Goal: Information Seeking & Learning: Learn about a topic

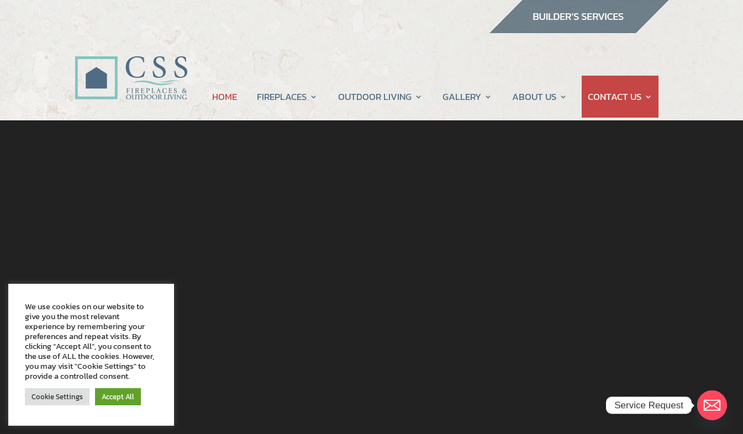
click at [140, 328] on div "We use cookies on our website to give you the most relevant experience by remem…" at bounding box center [91, 342] width 133 height 80
click at [61, 398] on link "Cookie Settings" at bounding box center [57, 396] width 65 height 17
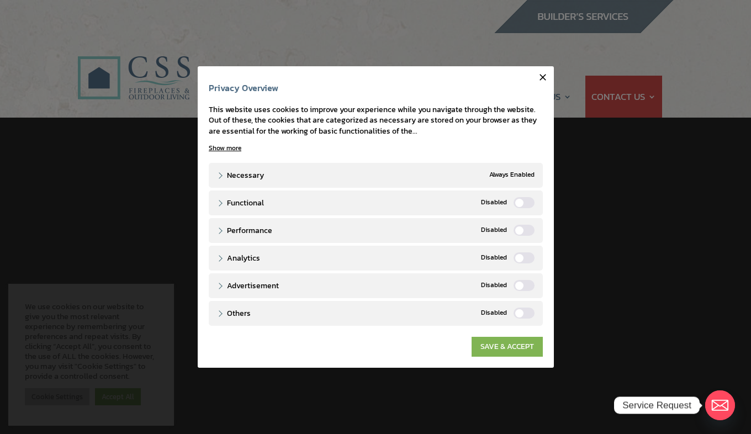
click at [508, 354] on link "SAVE & ACCEPT" at bounding box center [507, 347] width 71 height 20
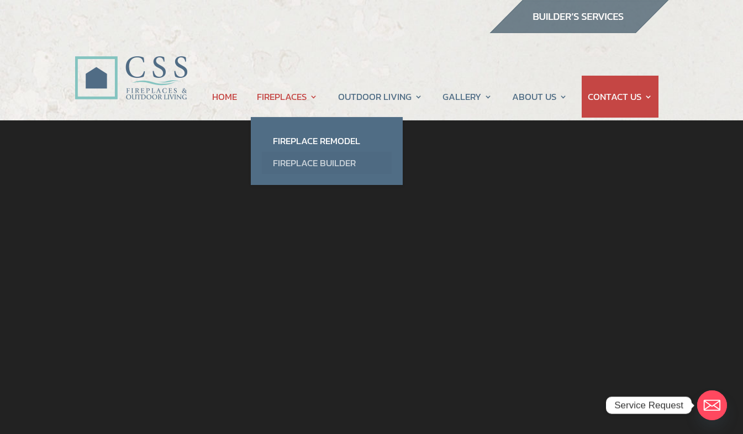
click at [353, 171] on link "Fireplace Builder" at bounding box center [327, 163] width 130 height 22
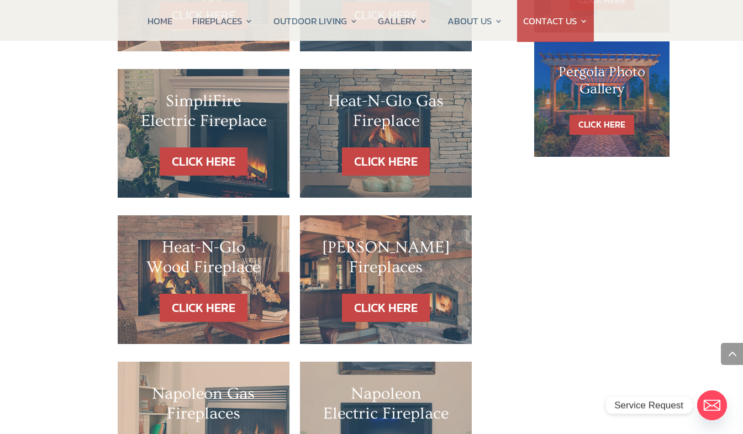
scroll to position [805, 0]
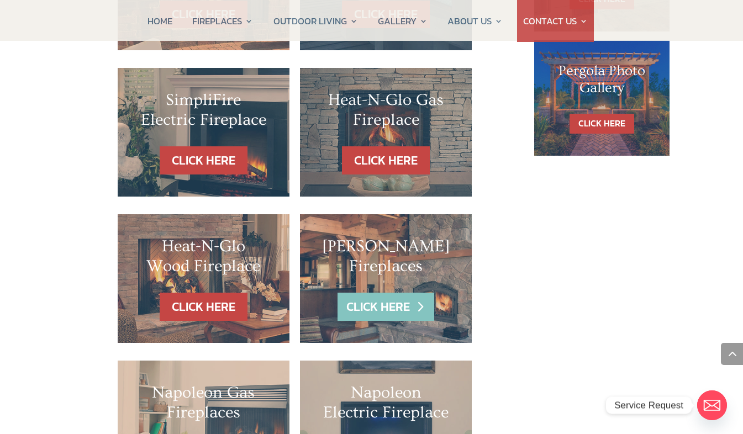
click at [387, 321] on link "CLICK HERE" at bounding box center [386, 307] width 96 height 28
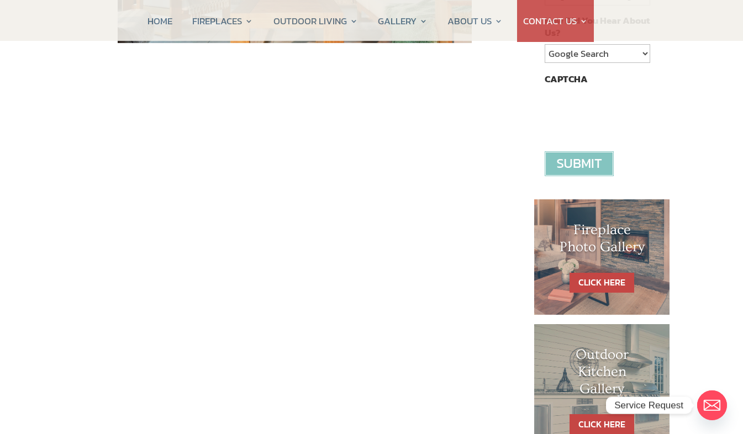
scroll to position [378, 0]
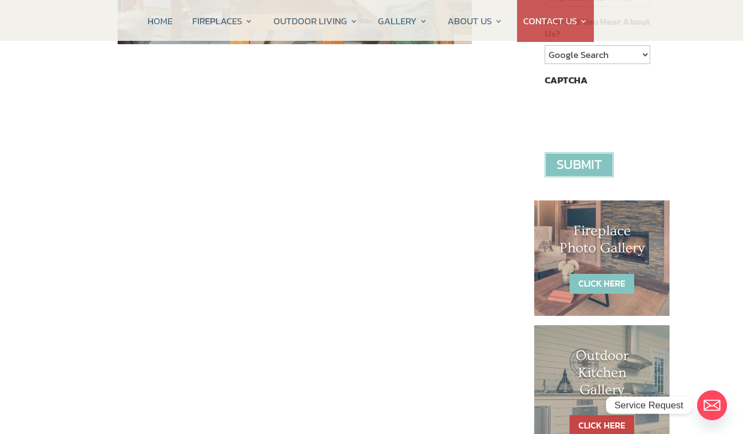
click at [612, 282] on link "CLICK HERE" at bounding box center [602, 284] width 65 height 20
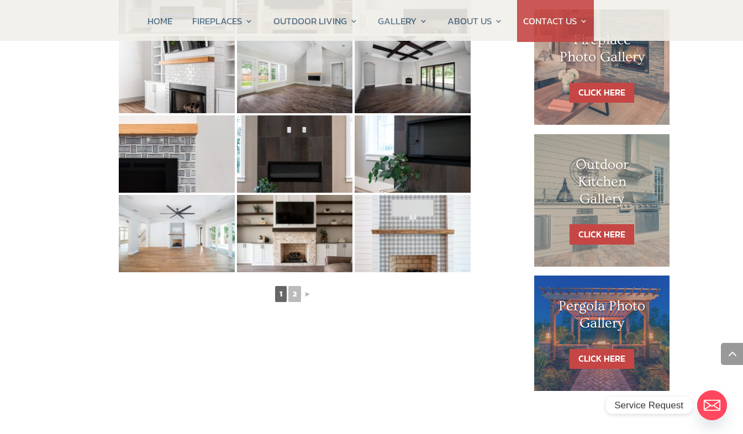
scroll to position [570, 0]
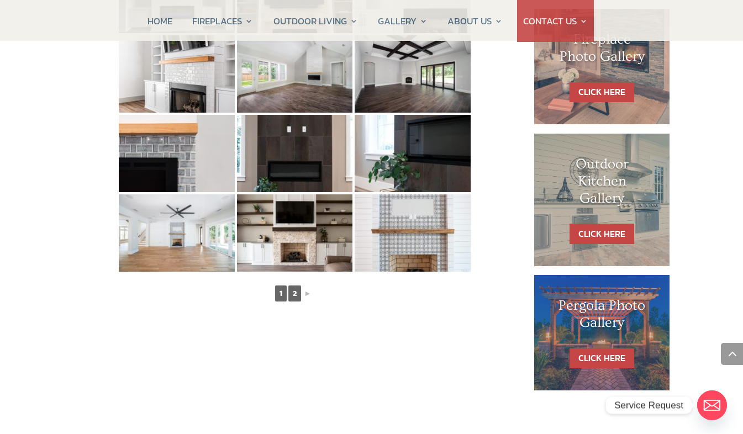
click at [297, 298] on link "2" at bounding box center [294, 294] width 13 height 16
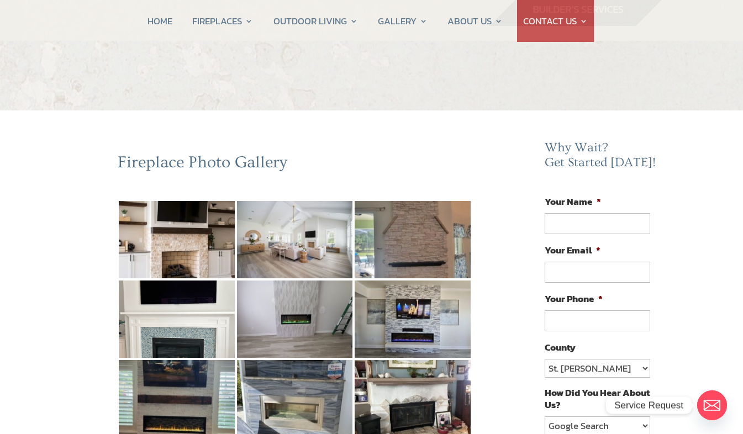
scroll to position [0, 0]
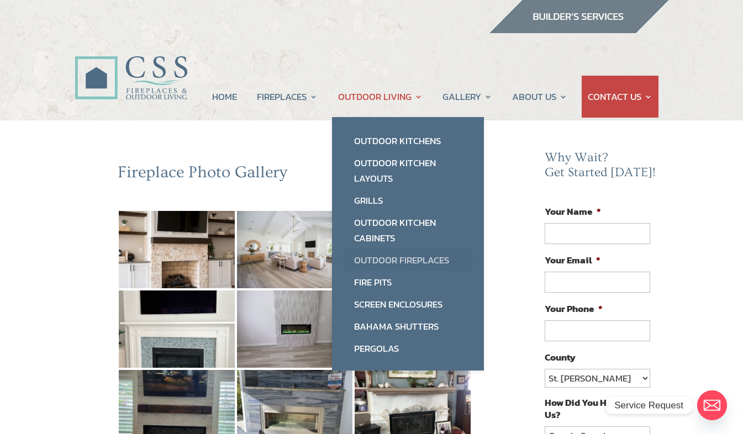
click at [435, 262] on link "Outdoor Fireplaces" at bounding box center [408, 260] width 130 height 22
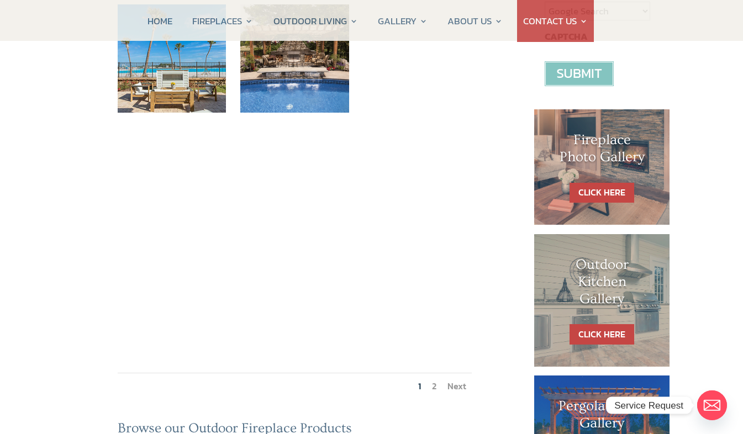
scroll to position [419, 0]
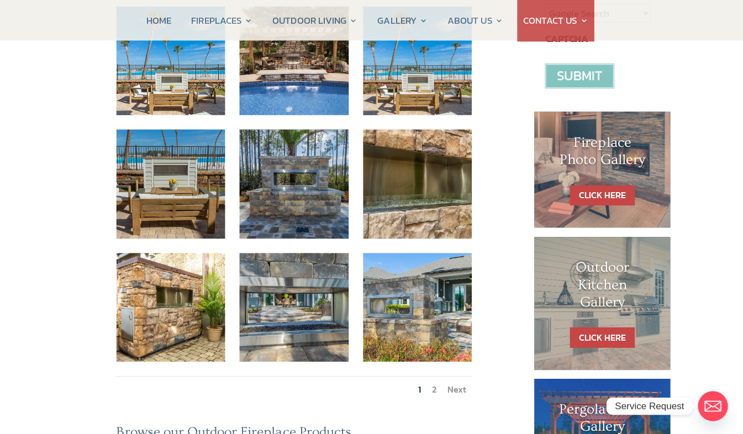
click at [435, 382] on link "2" at bounding box center [434, 388] width 4 height 13
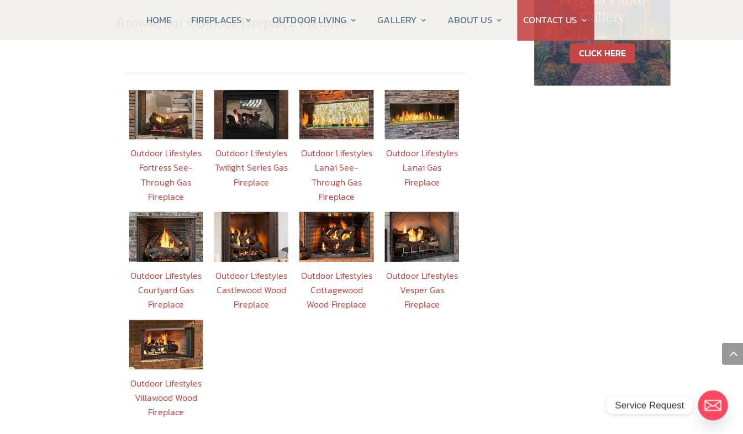
scroll to position [827, 0]
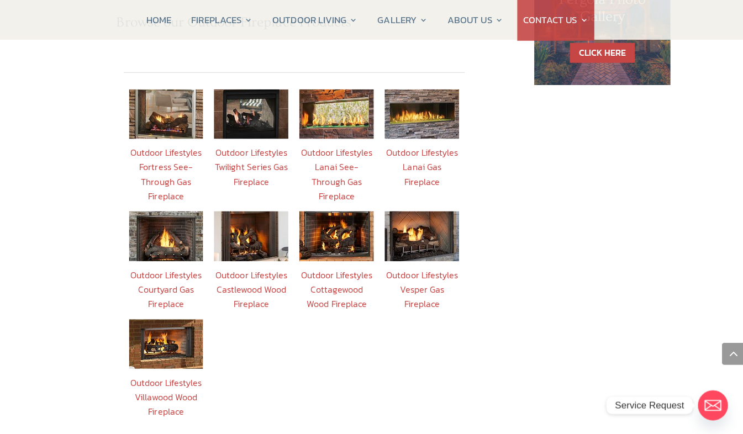
click at [170, 320] on img at bounding box center [167, 344] width 74 height 49
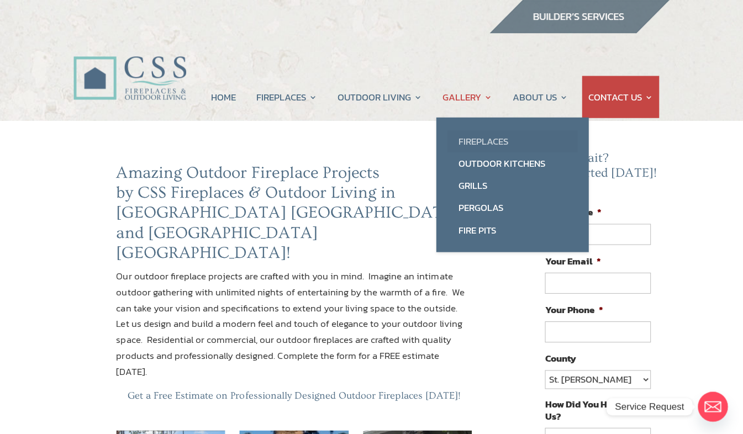
click at [507, 149] on link "Fireplaces" at bounding box center [512, 141] width 130 height 22
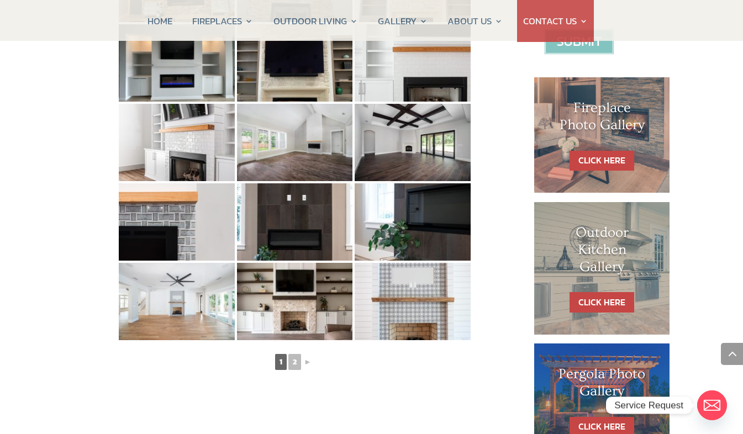
scroll to position [525, 0]
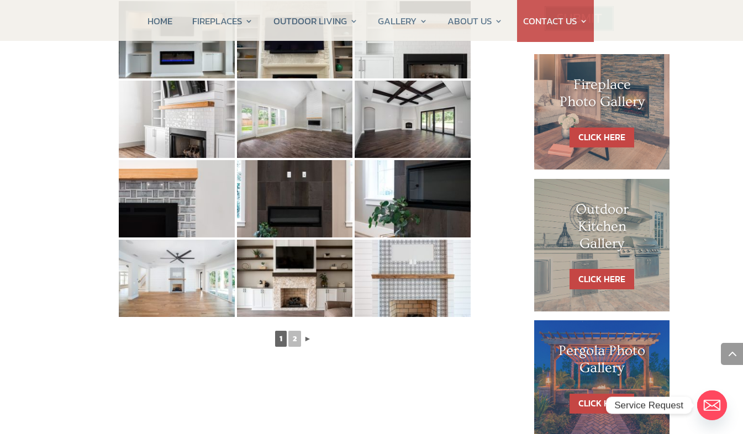
click at [308, 340] on link "►" at bounding box center [308, 339] width 10 height 14
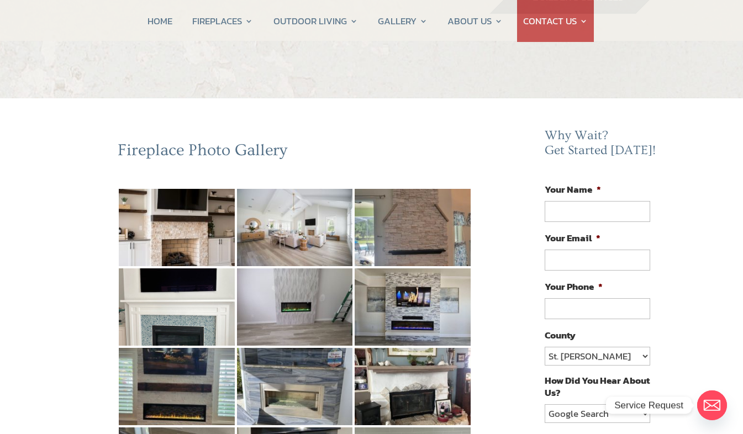
scroll to position [0, 0]
